Goal: Task Accomplishment & Management: Manage account settings

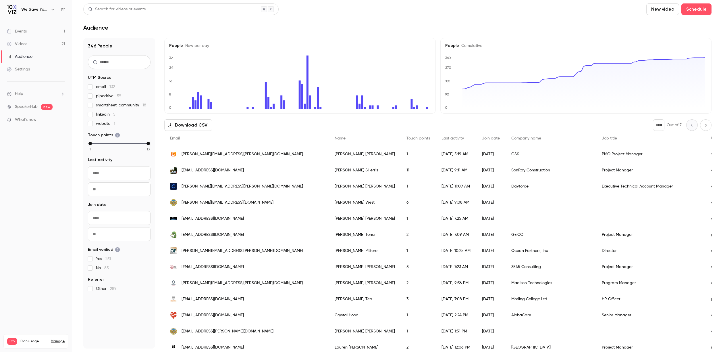
click at [14, 32] on div "Events" at bounding box center [17, 31] width 20 height 6
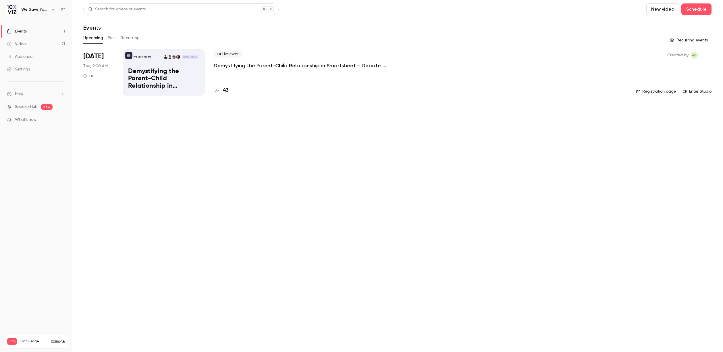
click at [156, 72] on p "Demystifying the Parent-Child Relationship in Smartsheet – Debate at the Dinner…" at bounding box center [163, 79] width 71 height 22
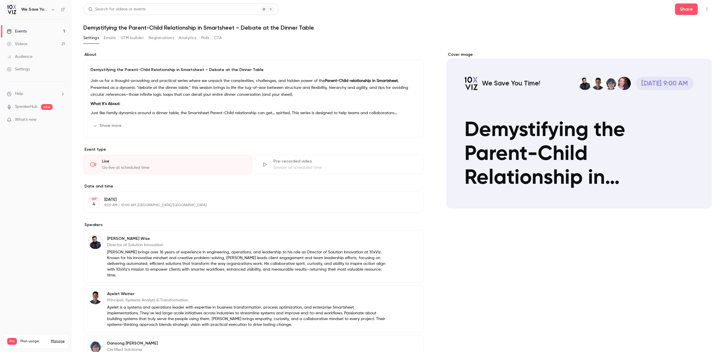
click at [163, 36] on button "Registrations" at bounding box center [162, 37] width 26 height 9
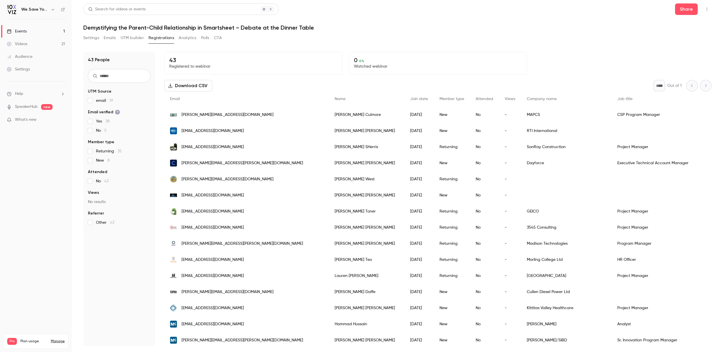
click at [208, 146] on span "[EMAIL_ADDRESS][DOMAIN_NAME]" at bounding box center [213, 147] width 62 height 6
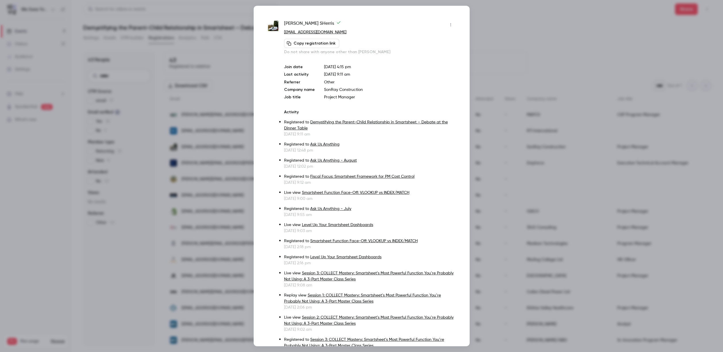
click at [526, 28] on div at bounding box center [361, 176] width 723 height 352
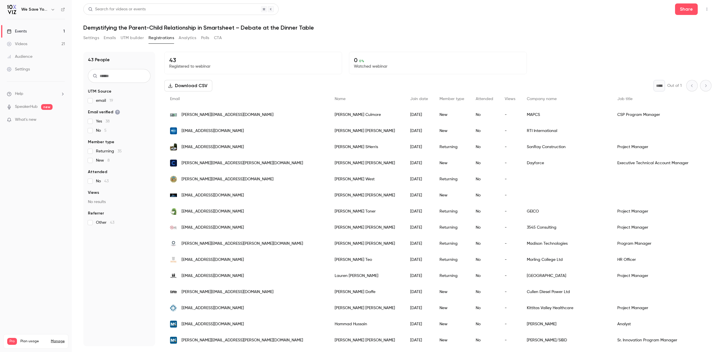
click at [110, 37] on button "Emails" at bounding box center [110, 37] width 12 height 9
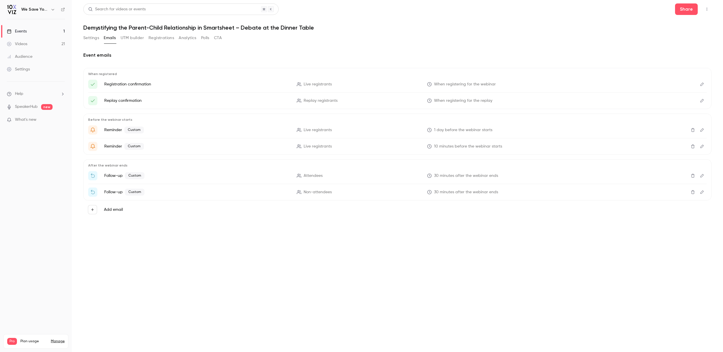
click at [703, 130] on icon "Edit" at bounding box center [701, 129] width 3 height 3
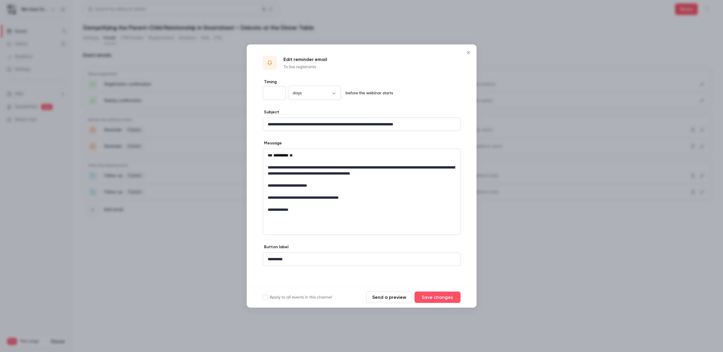
click at [469, 53] on icon "Close" at bounding box center [468, 52] width 3 height 3
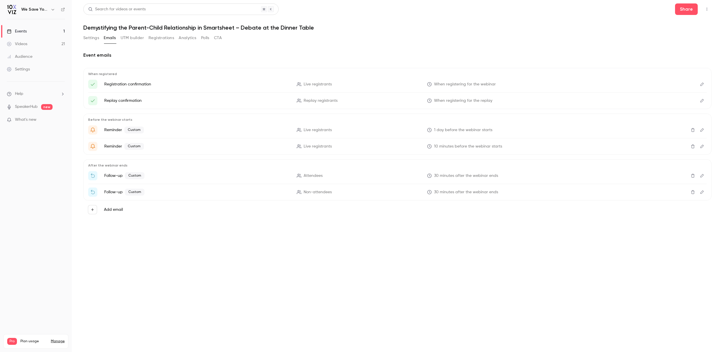
click at [703, 85] on icon "Edit" at bounding box center [702, 84] width 5 height 4
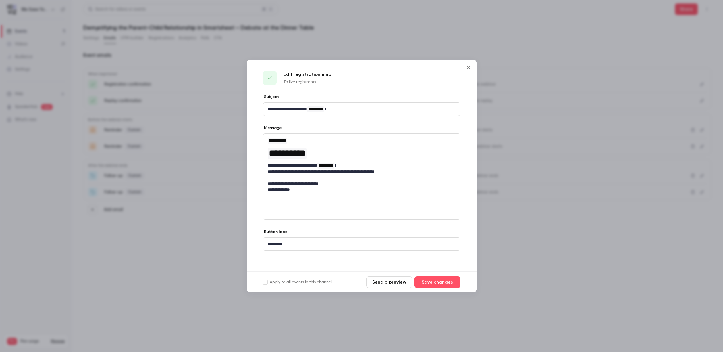
click at [469, 68] on icon "Close" at bounding box center [468, 67] width 7 height 5
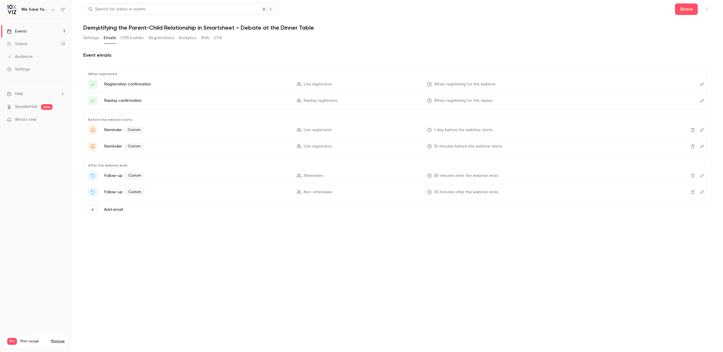
click at [702, 130] on icon "Edit" at bounding box center [702, 130] width 5 height 4
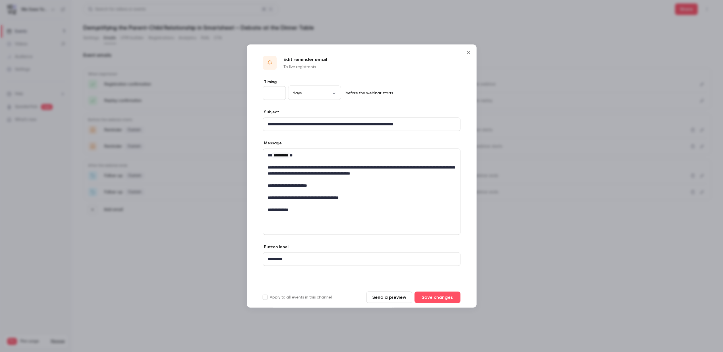
click at [470, 52] on icon "Close" at bounding box center [468, 52] width 7 height 5
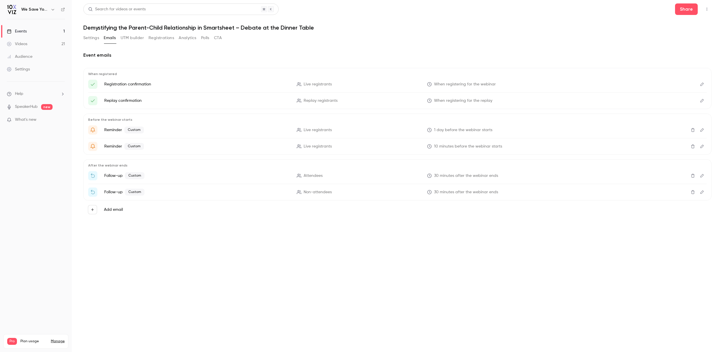
click at [701, 147] on icon "Edit" at bounding box center [702, 146] width 5 height 4
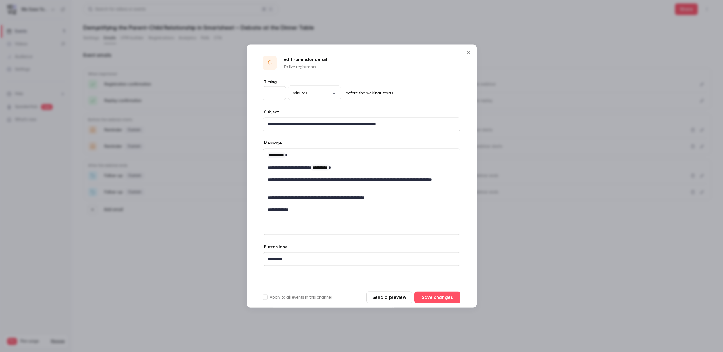
click at [468, 54] on icon "Close" at bounding box center [468, 52] width 7 height 5
